Goal: Use online tool/utility

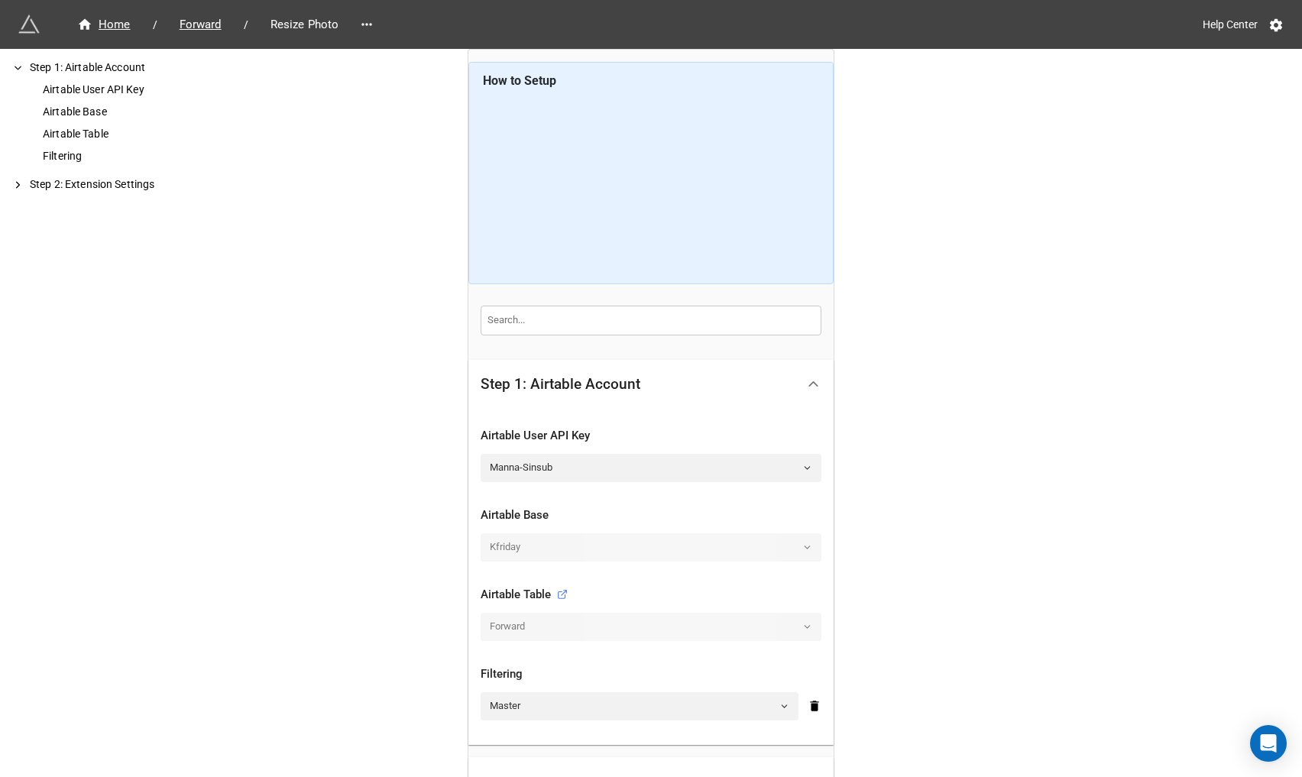
click at [808, 386] on icon at bounding box center [813, 384] width 16 height 16
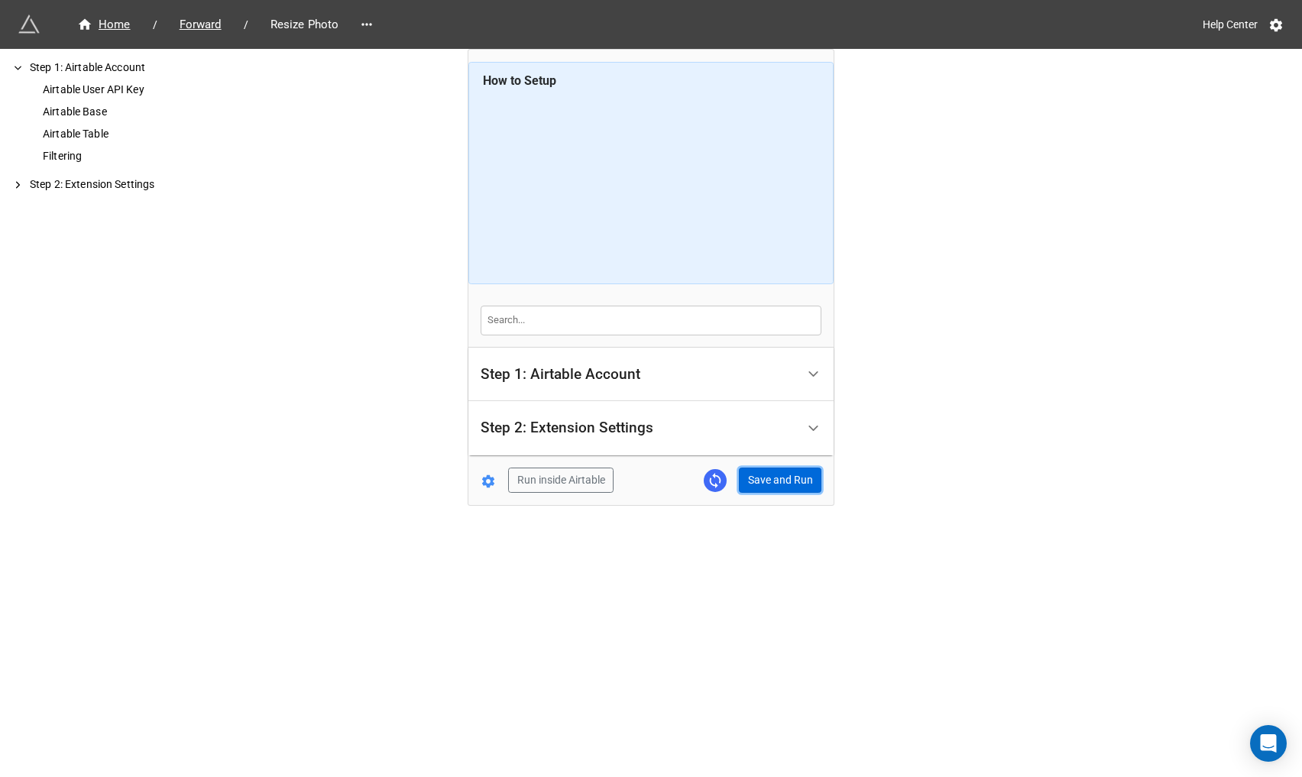
click at [785, 479] on button "Save and Run" at bounding box center [780, 481] width 83 height 26
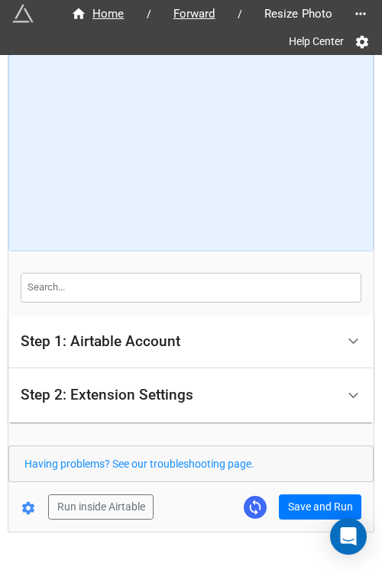
scroll to position [73, 0]
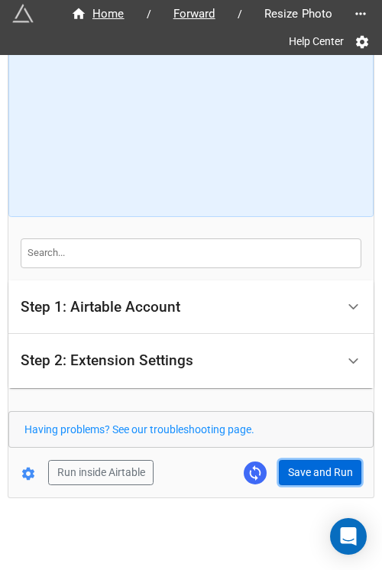
click at [328, 470] on button "Save and Run" at bounding box center [320, 473] width 83 height 26
click at [306, 474] on button "Save and Run" at bounding box center [320, 473] width 83 height 26
drag, startPoint x: 290, startPoint y: 470, endPoint x: 290, endPoint y: 246, distance: 223.9
click at [290, 470] on button "Save and Run" at bounding box center [320, 473] width 83 height 26
click at [307, 466] on button "Save and Run" at bounding box center [320, 473] width 83 height 26
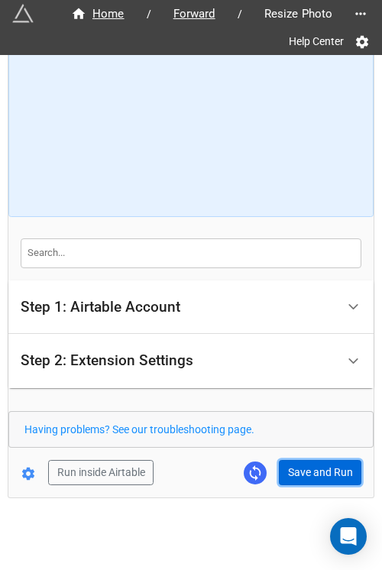
click at [316, 469] on button "Save and Run" at bounding box center [320, 473] width 83 height 26
drag, startPoint x: 316, startPoint y: 467, endPoint x: 378, endPoint y: 417, distance: 79.3
click at [316, 468] on button "Save and Run" at bounding box center [320, 473] width 83 height 26
click at [321, 464] on button "Save and Run" at bounding box center [320, 473] width 83 height 26
drag, startPoint x: 312, startPoint y: 461, endPoint x: 364, endPoint y: 455, distance: 53.0
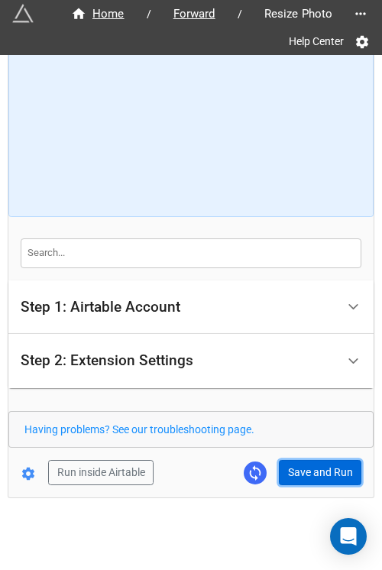
click at [312, 461] on button "Save and Run" at bounding box center [320, 473] width 83 height 26
click at [293, 473] on button "Save and Run" at bounding box center [320, 473] width 83 height 26
drag, startPoint x: 309, startPoint y: 472, endPoint x: 327, endPoint y: 496, distance: 30.0
click at [309, 472] on button "Save and Run" at bounding box center [320, 473] width 83 height 26
drag, startPoint x: 305, startPoint y: 471, endPoint x: 348, endPoint y: 471, distance: 43.5
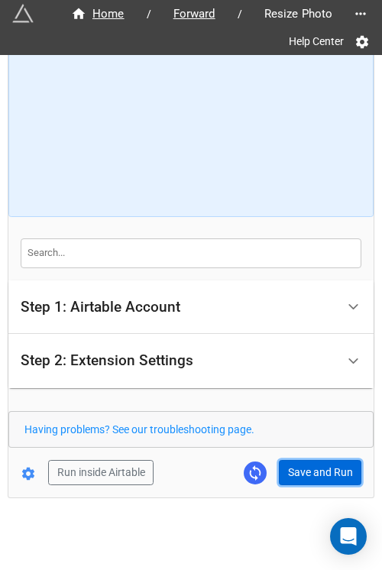
click at [305, 471] on button "Save and Run" at bounding box center [320, 473] width 83 height 26
click at [307, 461] on button "Save and Run" at bounding box center [320, 473] width 83 height 26
click at [292, 483] on div "Home / Forward / Resize Photo Help Center How to Setup Step 1: Airtable Account…" at bounding box center [190, 239] width 365 height 515
click at [290, 480] on button "Save and Run" at bounding box center [320, 473] width 83 height 26
click at [311, 473] on button "Save and Run" at bounding box center [320, 473] width 83 height 26
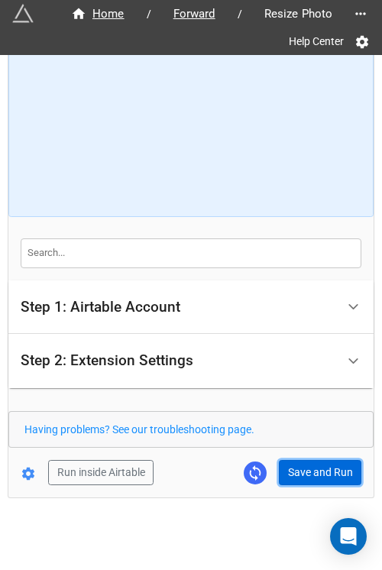
click at [329, 477] on button "Save and Run" at bounding box center [320, 473] width 83 height 26
click at [298, 474] on button "Save and Run" at bounding box center [320, 473] width 83 height 26
click at [325, 463] on button "Save and Run" at bounding box center [320, 473] width 83 height 26
click at [309, 465] on button "Save and Run" at bounding box center [320, 473] width 83 height 26
click at [310, 473] on button "Save and Run" at bounding box center [320, 473] width 83 height 26
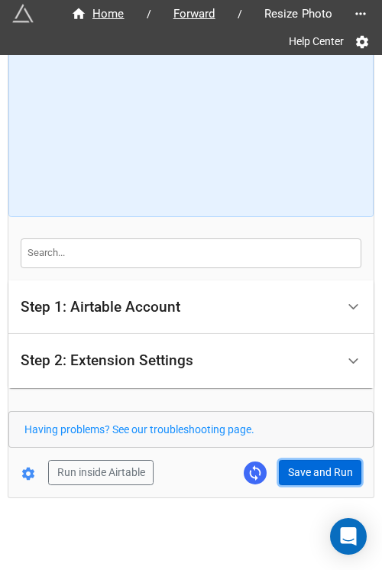
drag, startPoint x: 309, startPoint y: 470, endPoint x: 322, endPoint y: 468, distance: 13.1
click at [309, 470] on button "Save and Run" at bounding box center [320, 473] width 83 height 26
drag, startPoint x: 290, startPoint y: 464, endPoint x: 381, endPoint y: 470, distance: 91.1
click at [290, 464] on button "Save and Run" at bounding box center [320, 473] width 83 height 26
click at [281, 476] on button "Save and Run" at bounding box center [320, 473] width 83 height 26
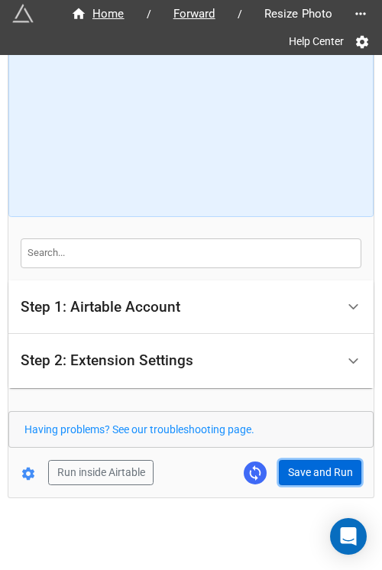
click at [325, 465] on button "Save and Run" at bounding box center [320, 473] width 83 height 26
